Goal: Information Seeking & Learning: Learn about a topic

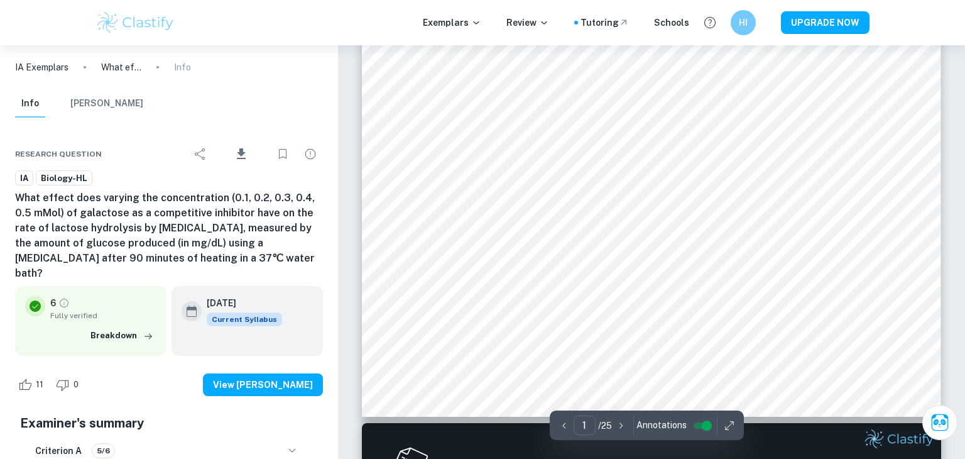
scroll to position [461, 0]
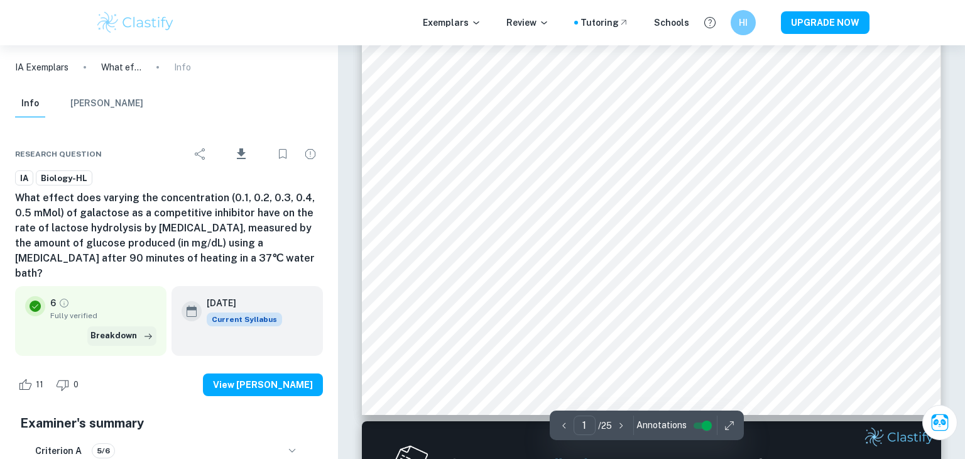
click at [139, 326] on button "Breakdown" at bounding box center [121, 335] width 69 height 19
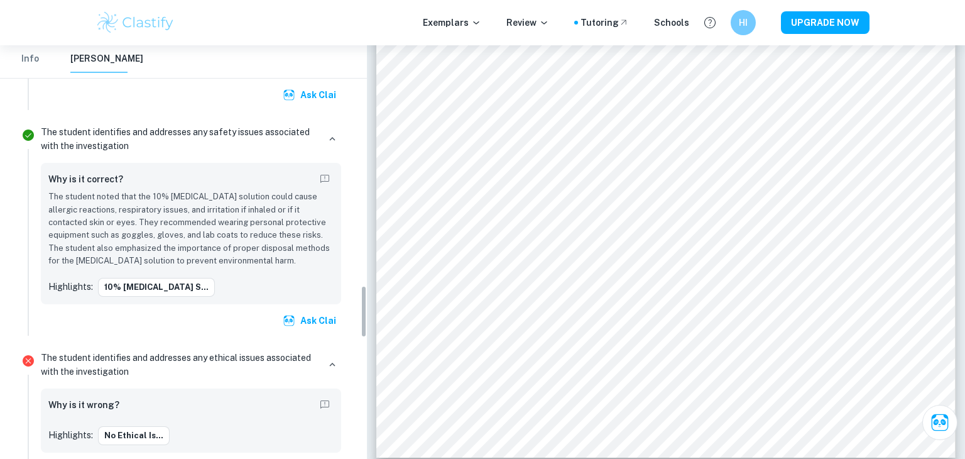
scroll to position [1891, 0]
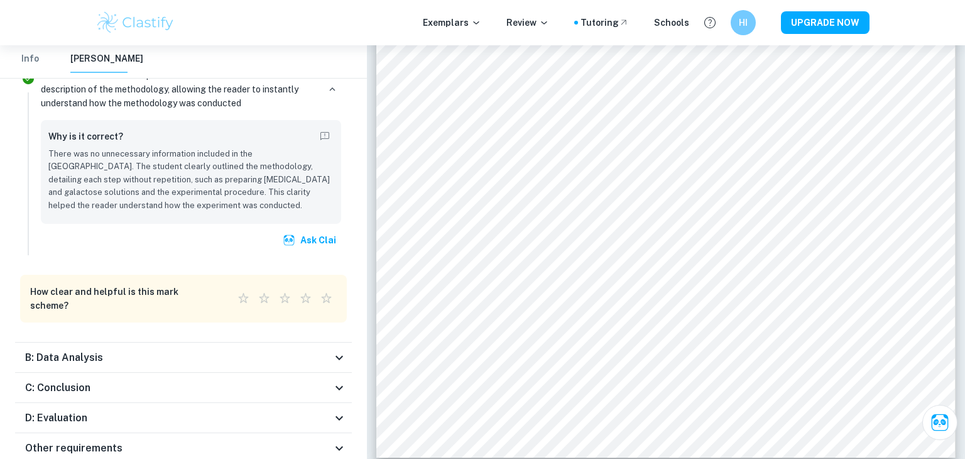
click at [298, 350] on div "B: Data Analysis" at bounding box center [178, 357] width 307 height 15
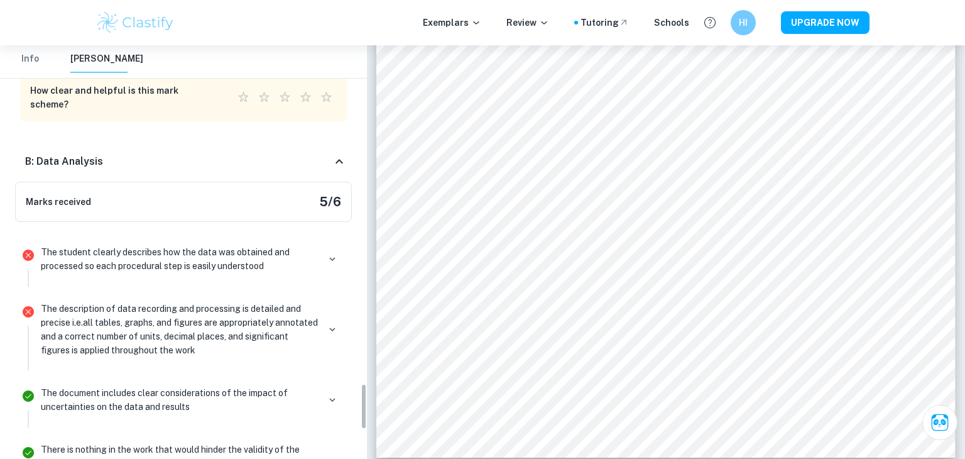
scroll to position [3044, 0]
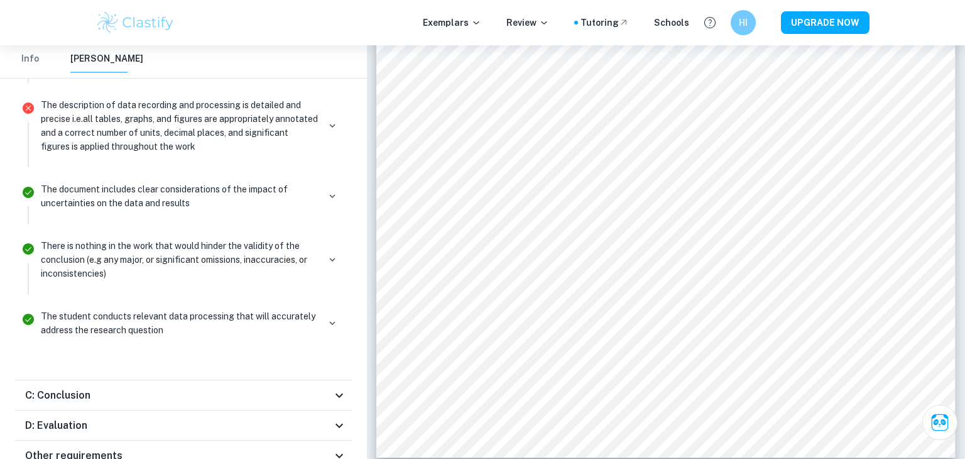
click at [283, 380] on div "C: Conclusion" at bounding box center [183, 395] width 337 height 30
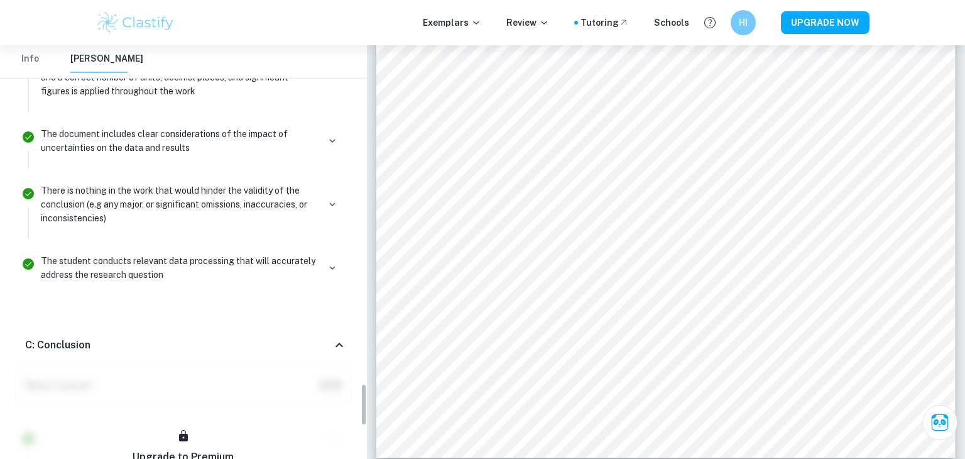
scroll to position [3295, 0]
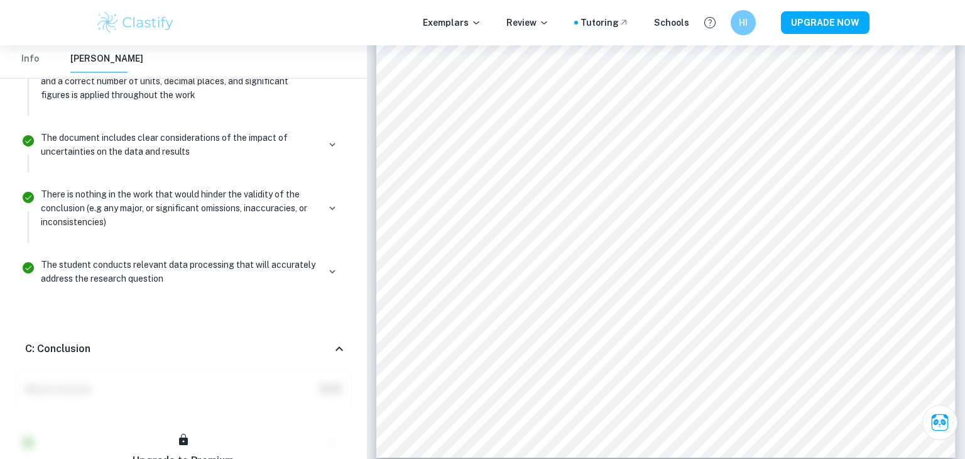
click at [310, 341] on div "C: Conclusion" at bounding box center [178, 348] width 307 height 15
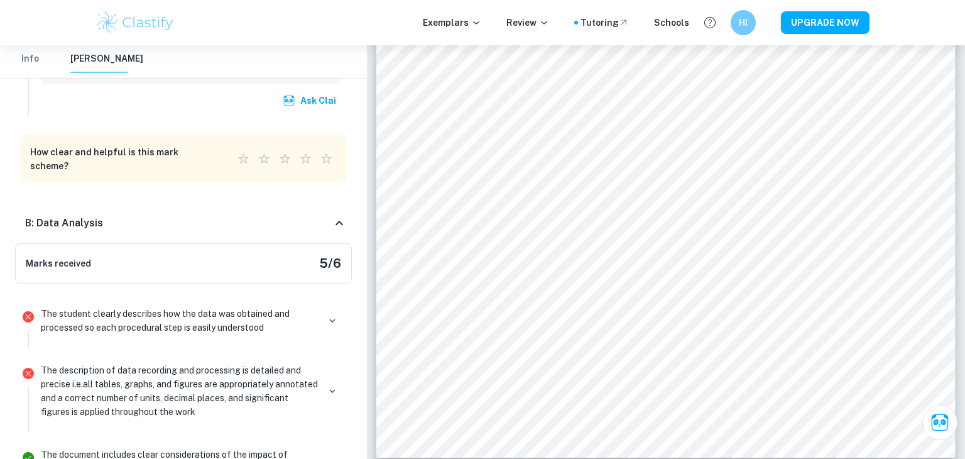
click at [339, 216] on icon at bounding box center [339, 223] width 15 height 15
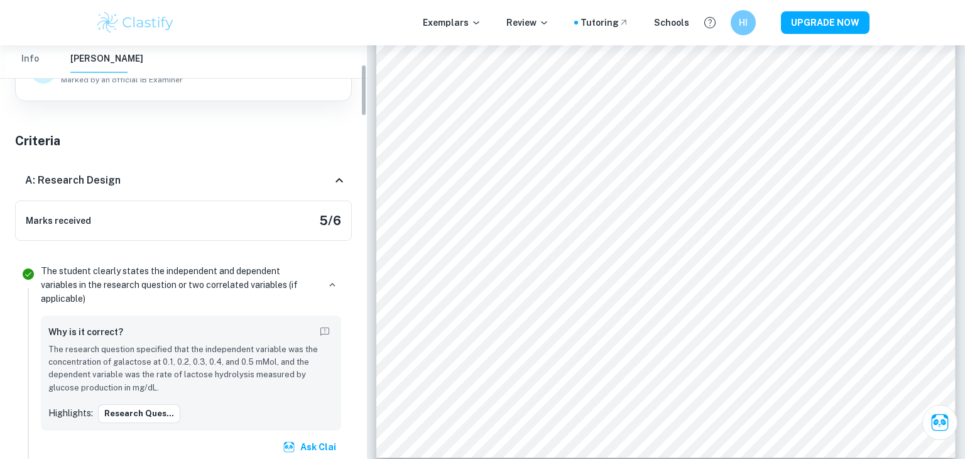
scroll to position [148, 0]
click at [334, 175] on icon at bounding box center [339, 180] width 15 height 15
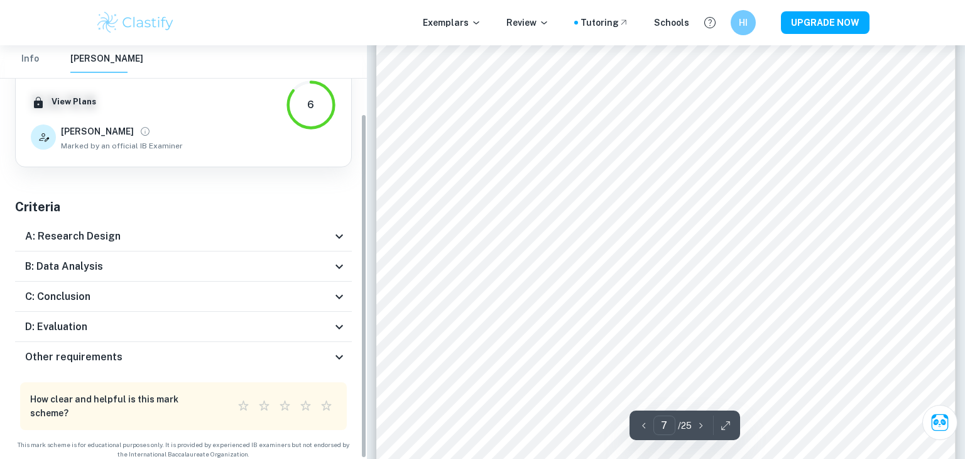
scroll to position [0, 0]
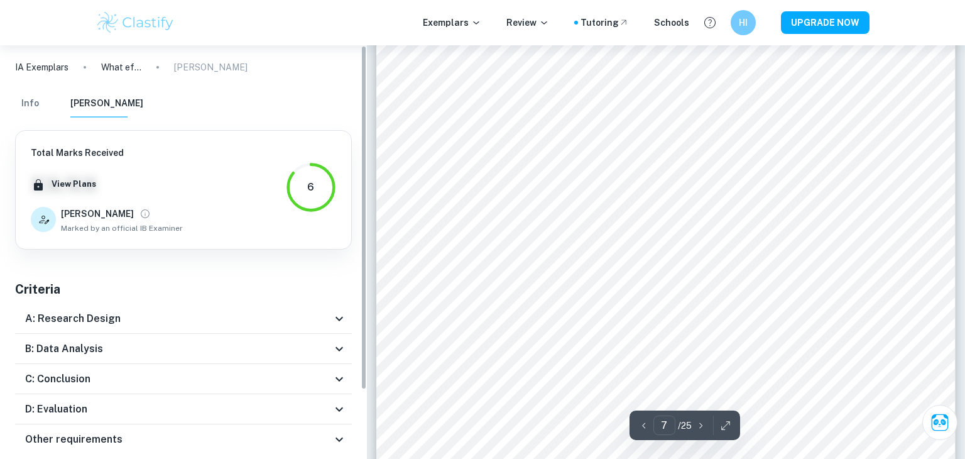
type input "6"
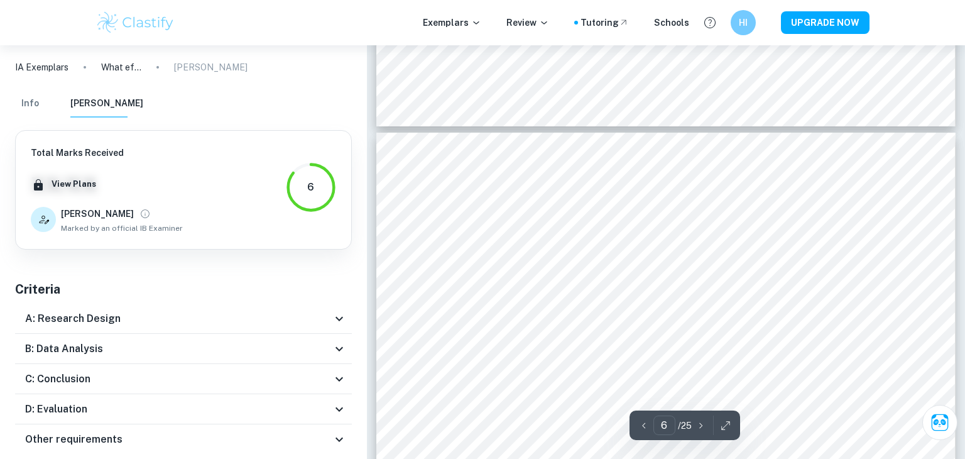
scroll to position [4176, 0]
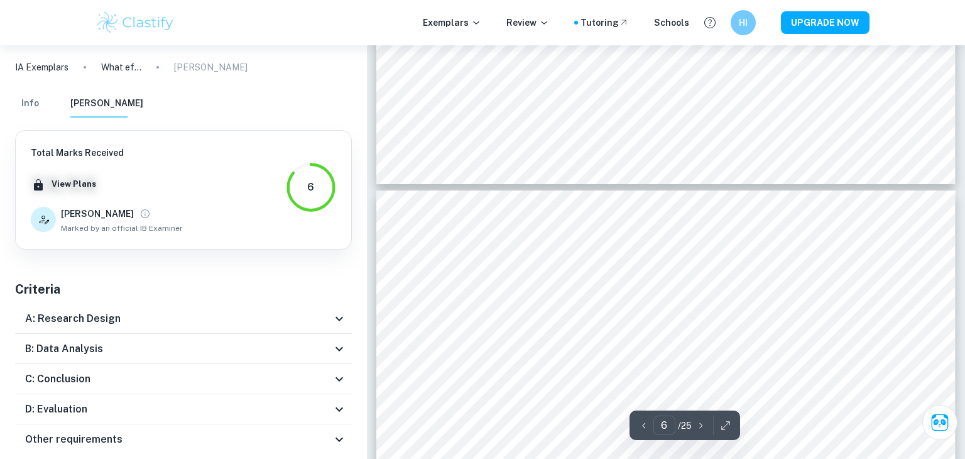
click at [35, 102] on button "Info" at bounding box center [30, 104] width 30 height 28
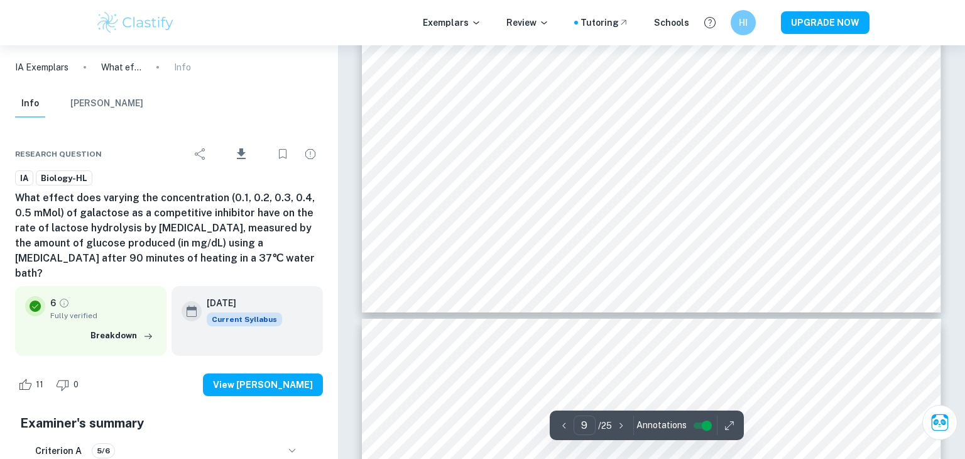
scroll to position [7254, 0]
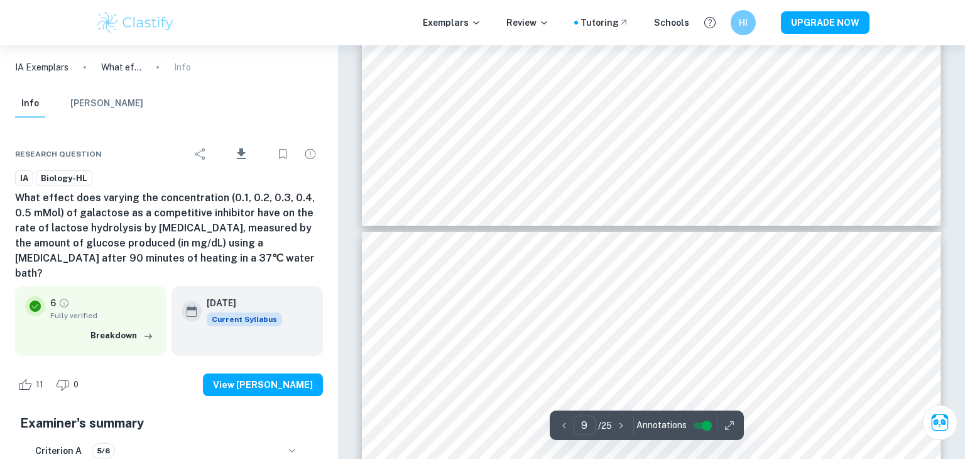
type input "10"
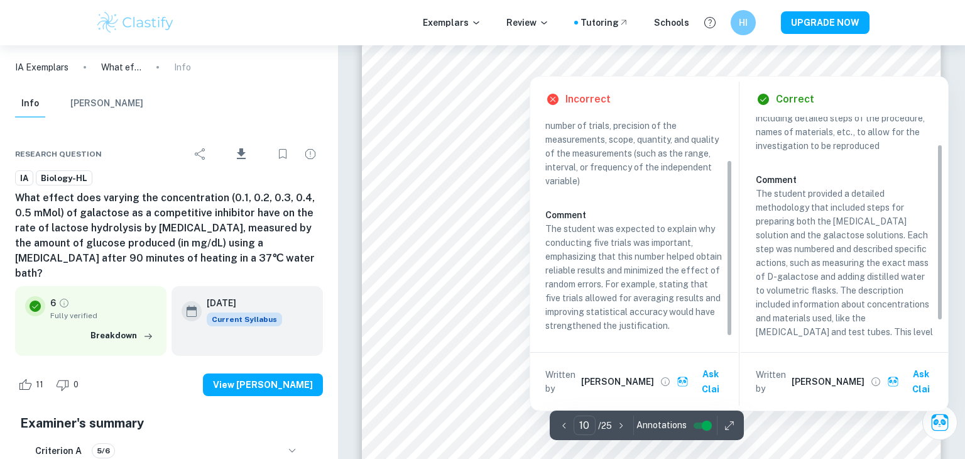
scroll to position [7744, 0]
